Goal: Transaction & Acquisition: Purchase product/service

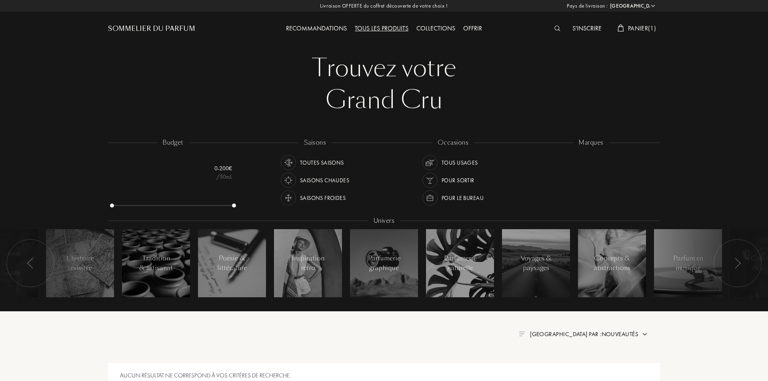
select select "FR"
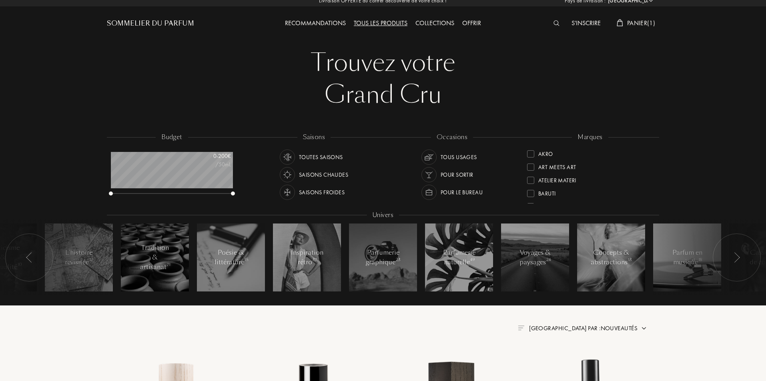
scroll to position [160, 0]
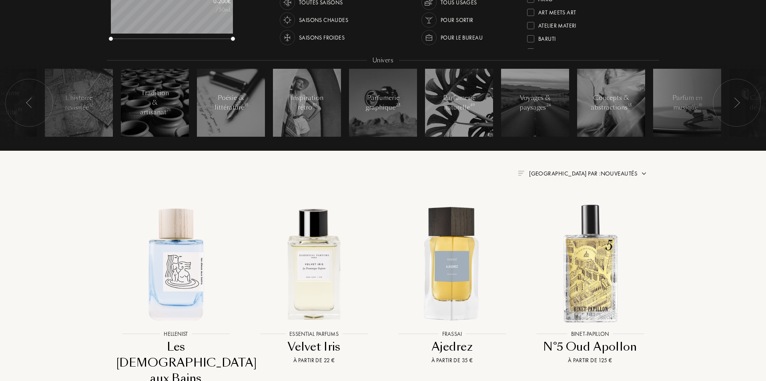
click at [586, 175] on span "Trier par : Nouveautés" at bounding box center [583, 174] width 108 height 8
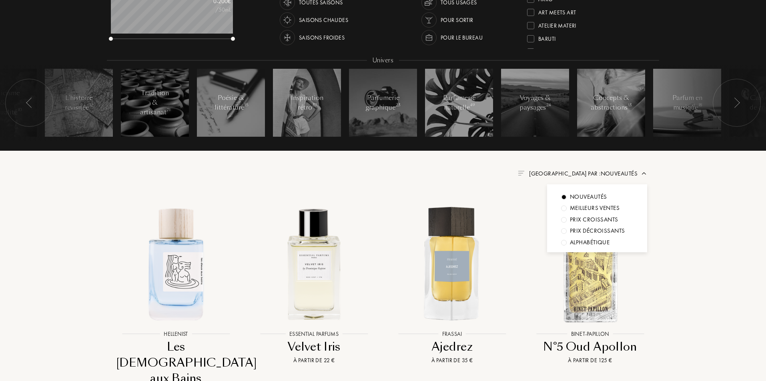
click at [514, 172] on div "Trier par : Nouveautés Nouveautés Meilleurs ventes Prix croissants Prix décrois…" at bounding box center [383, 174] width 528 height 10
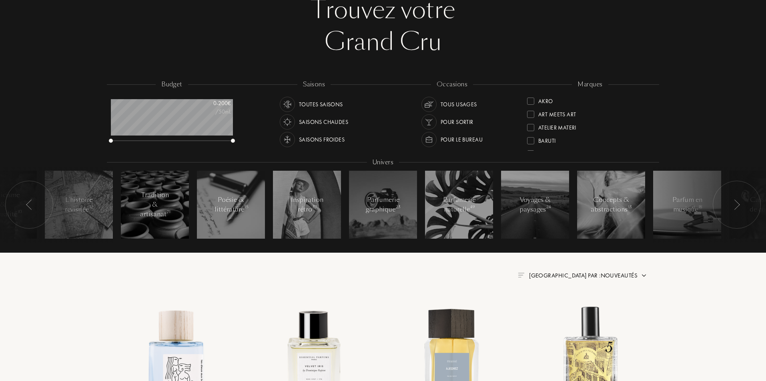
scroll to position [0, 0]
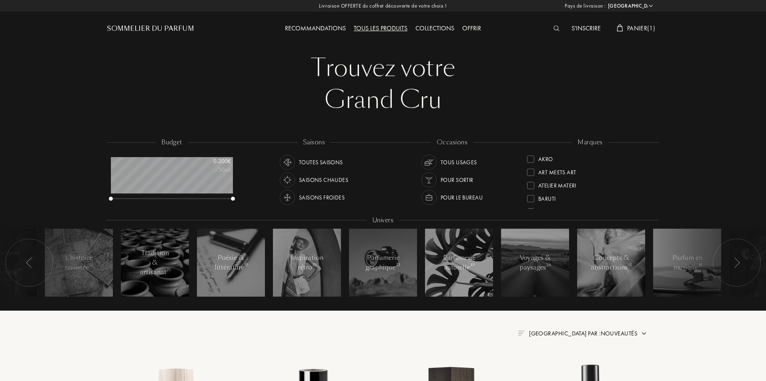
click at [359, 26] on div "Tous les produits" at bounding box center [381, 29] width 62 height 10
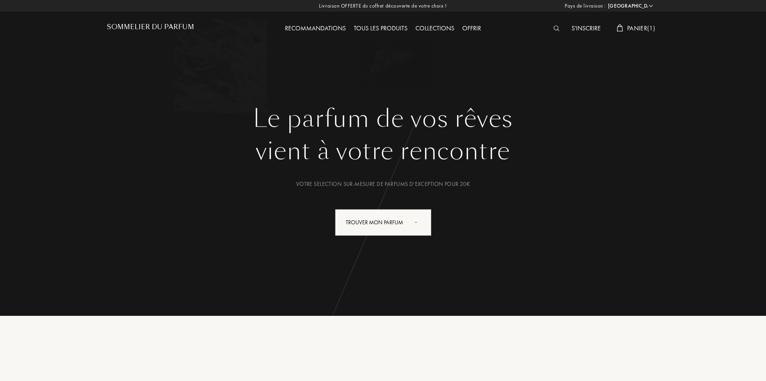
select select "FR"
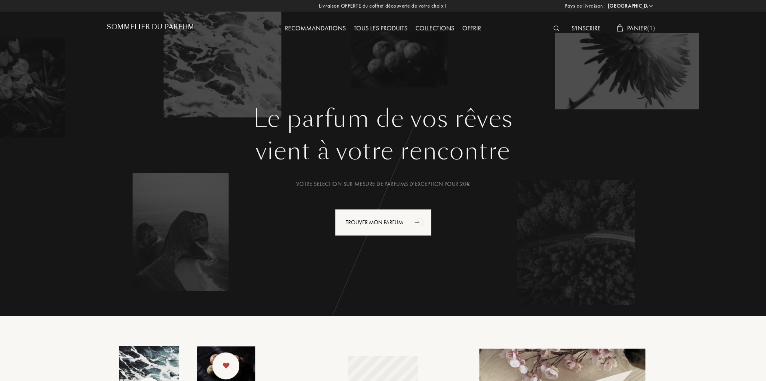
click at [383, 26] on div "Tous les produits" at bounding box center [381, 29] width 62 height 10
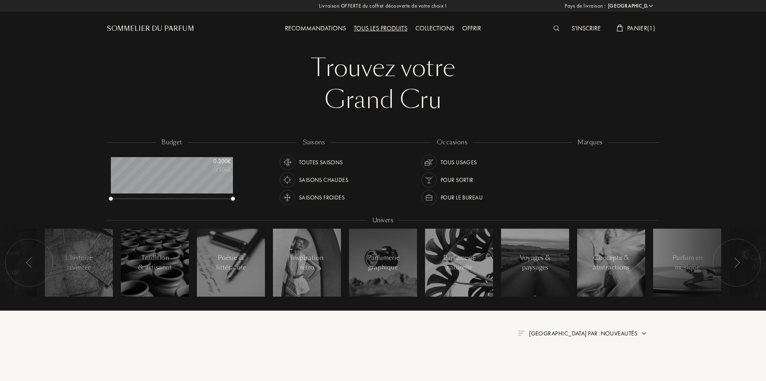
select select "FR"
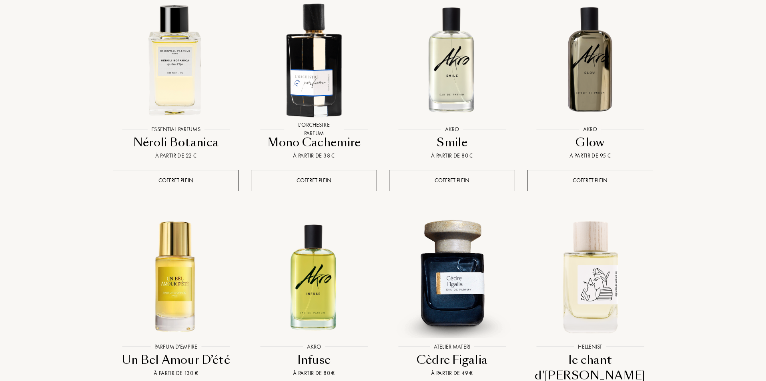
scroll to position [774, 0]
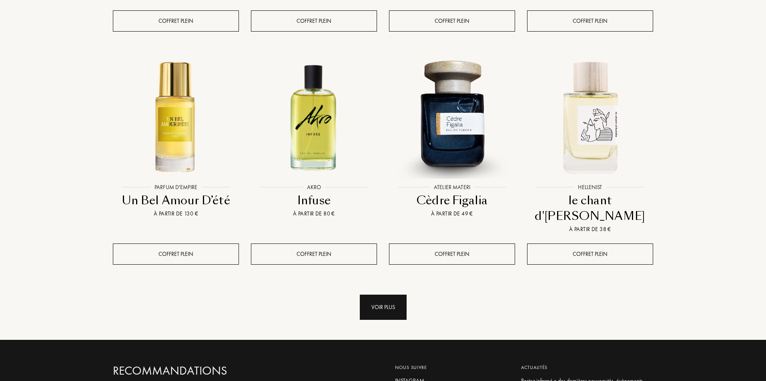
click at [390, 295] on div "Voir plus" at bounding box center [383, 307] width 47 height 25
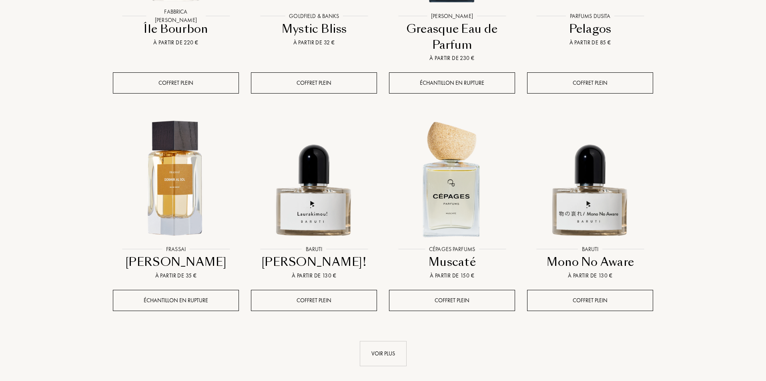
scroll to position [1494, 0]
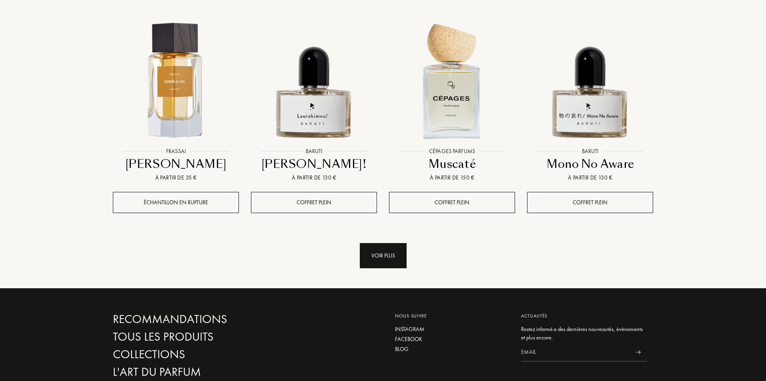
click at [379, 243] on div "Voir plus" at bounding box center [383, 255] width 47 height 25
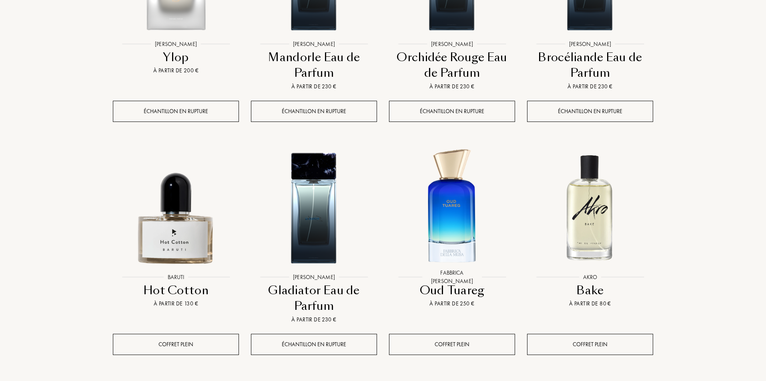
scroll to position [2134, 0]
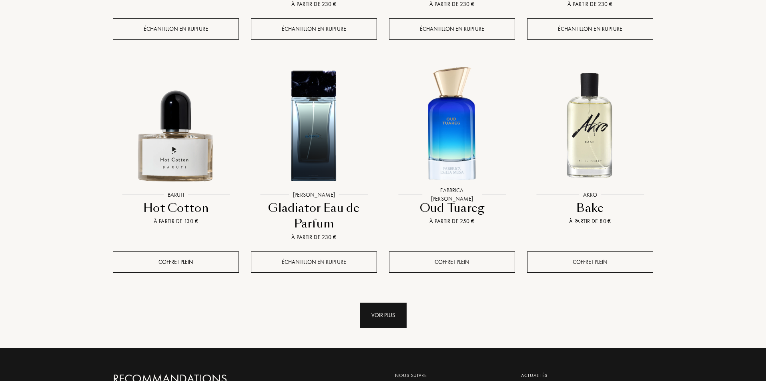
click at [389, 303] on div "Voir plus" at bounding box center [383, 315] width 47 height 25
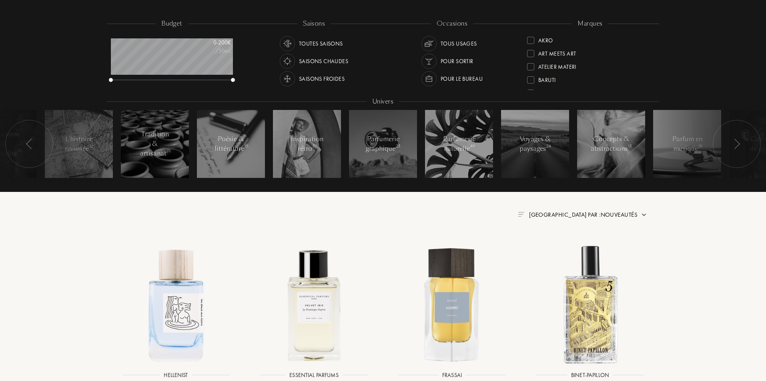
scroll to position [0, 0]
